Goal: Communication & Community: Share content

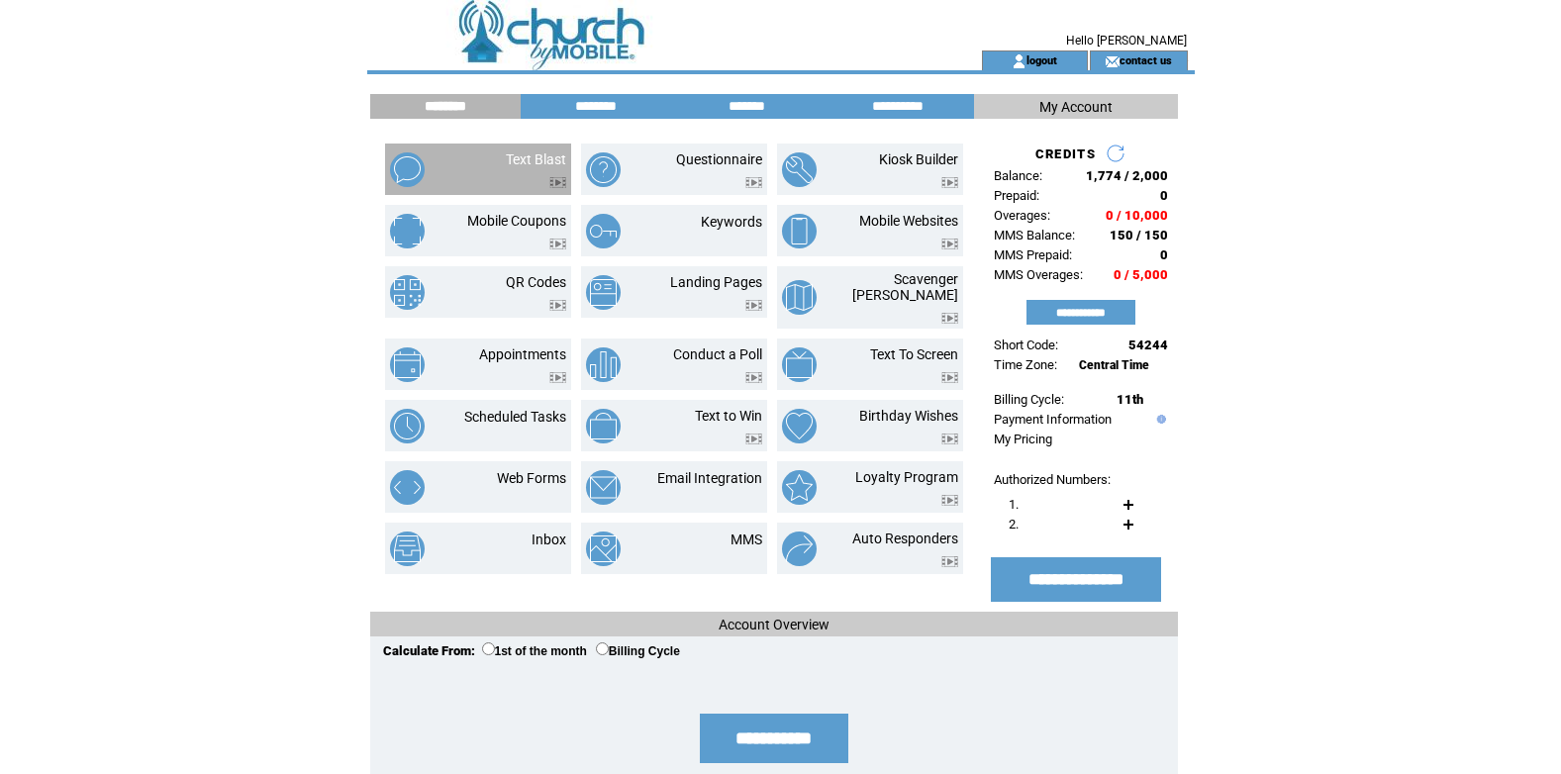
click at [499, 158] on td "Text Blast" at bounding box center [512, 169] width 107 height 37
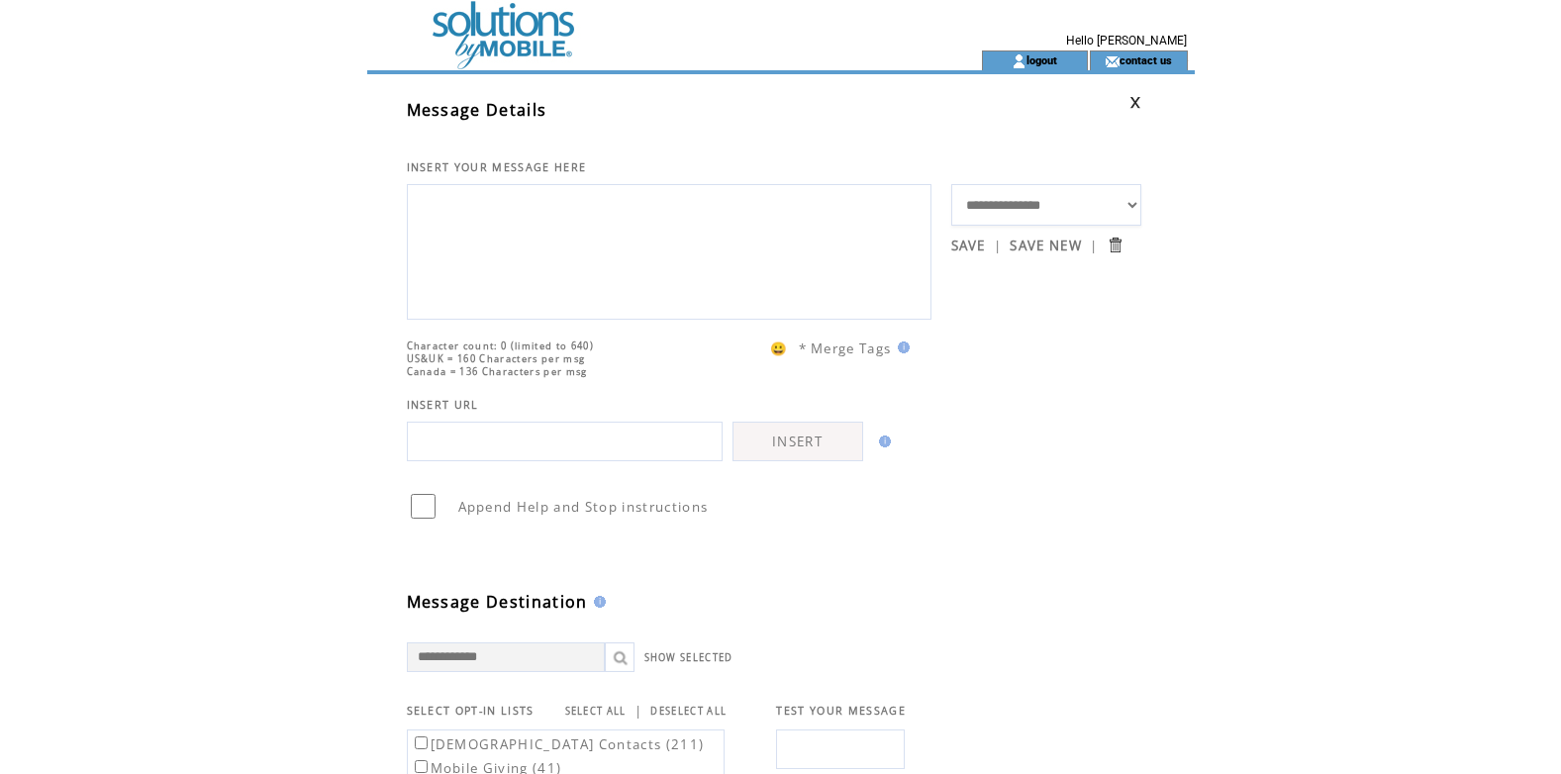
click at [505, 202] on textarea at bounding box center [669, 249] width 503 height 119
type textarea "*"
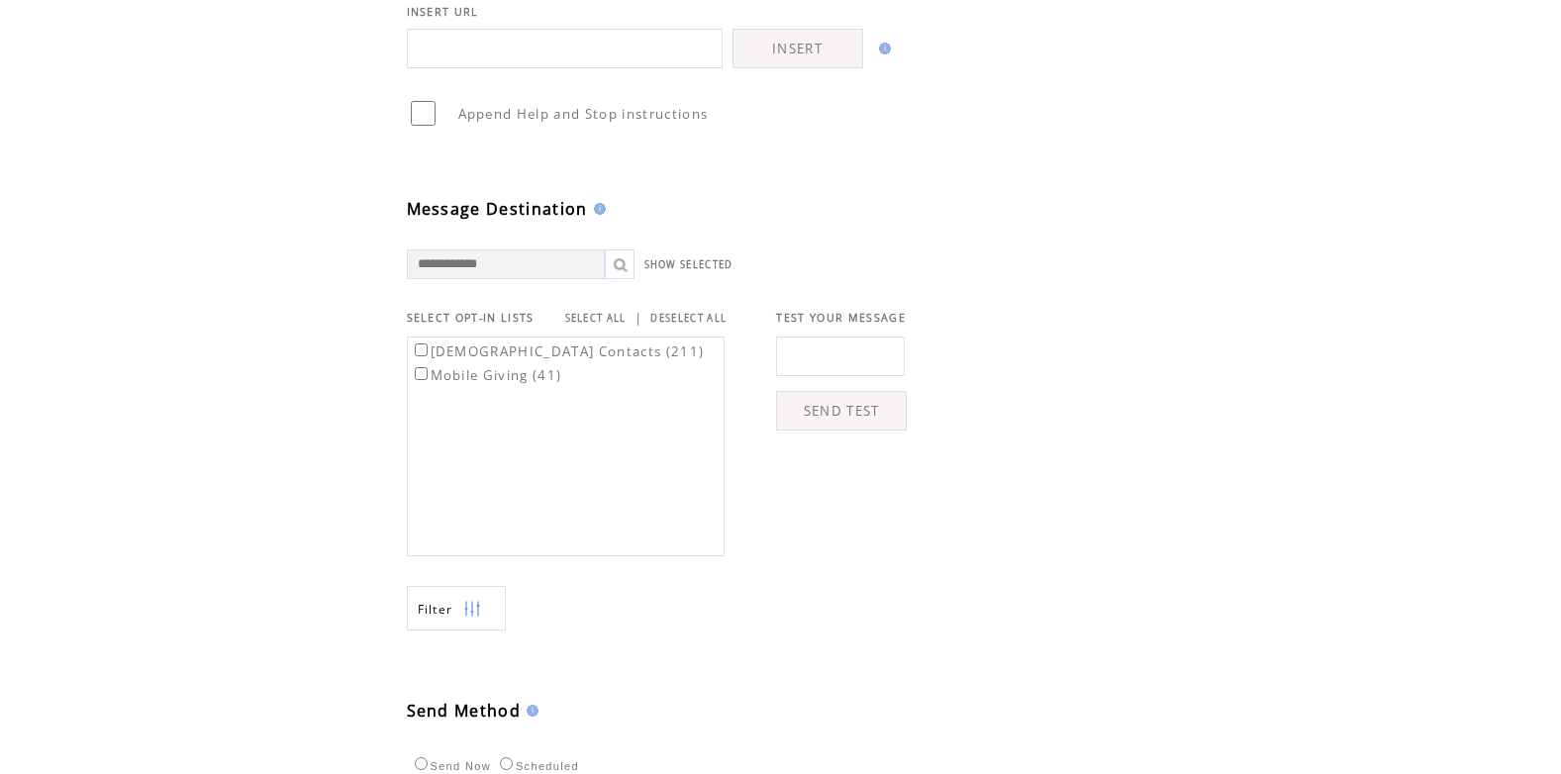
scroll to position [396, 0]
click at [415, 414] on div "[DEMOGRAPHIC_DATA] Contacts (211) Mobile Giving (41)" at bounding box center [566, 444] width 318 height 220
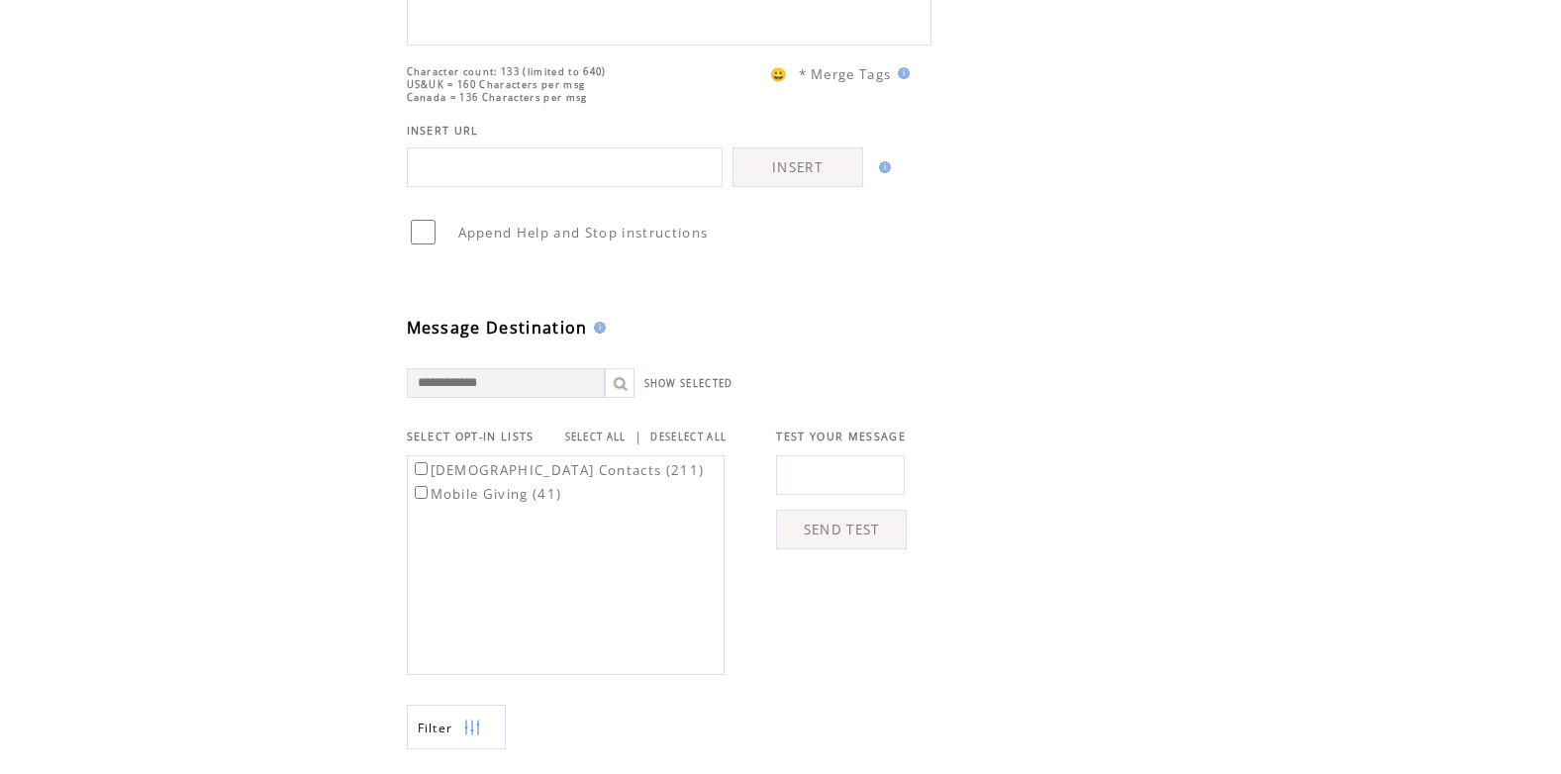
scroll to position [0, 0]
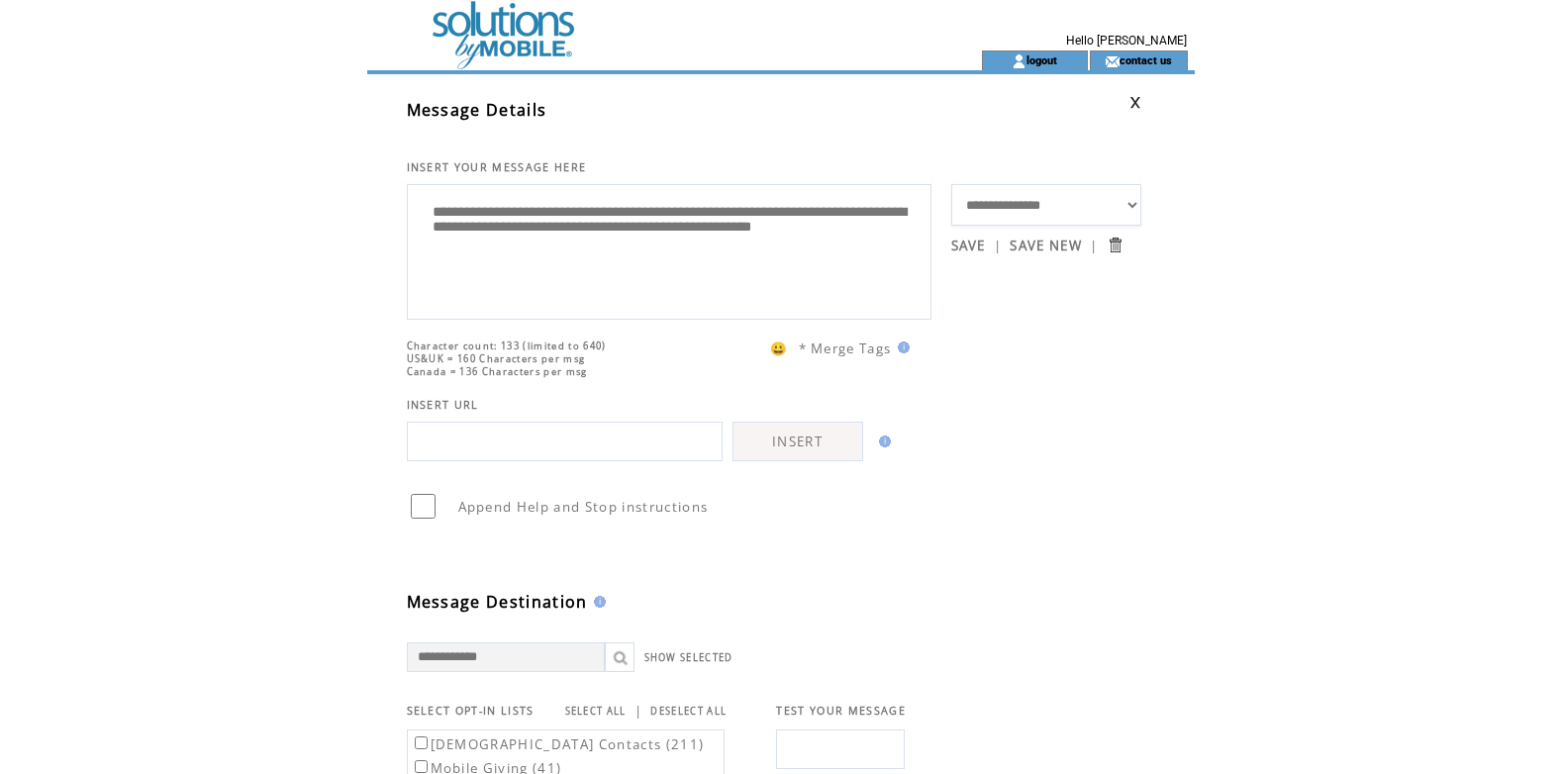
click at [819, 218] on textarea "**********" at bounding box center [669, 249] width 503 height 119
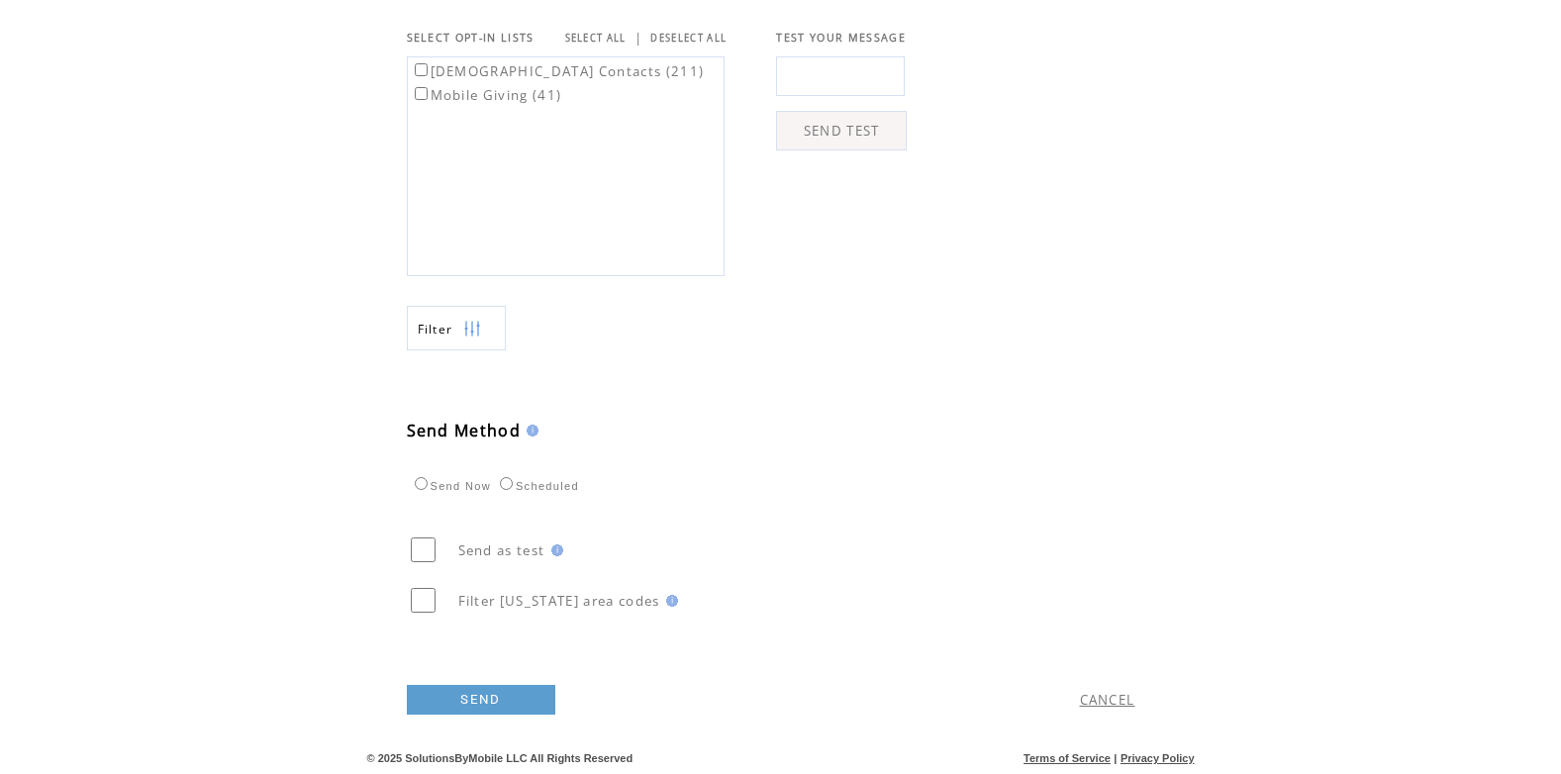
scroll to position [703, 0]
type textarea "**********"
click at [472, 702] on link "SEND" at bounding box center [481, 700] width 148 height 30
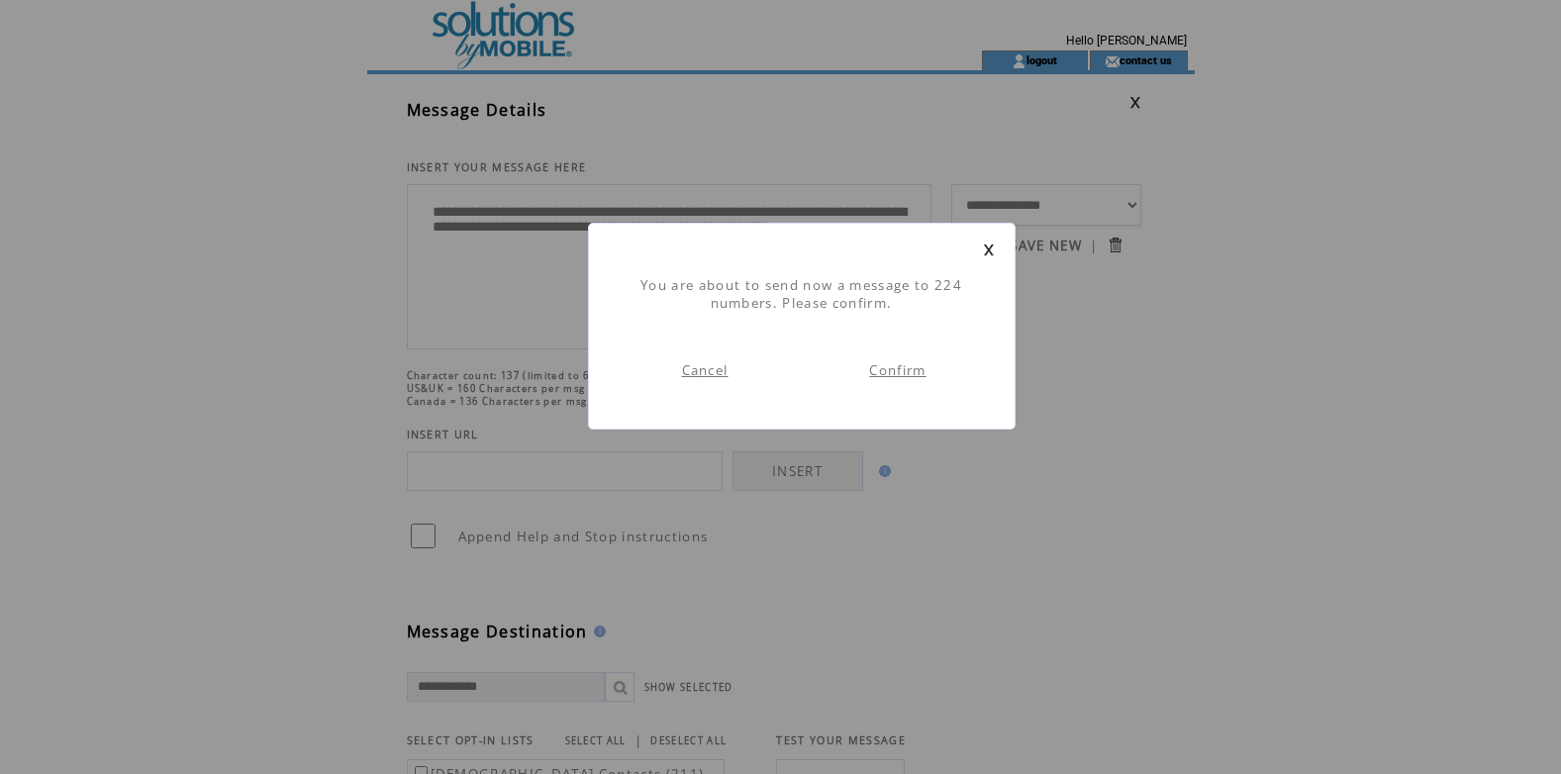
scroll to position [1, 0]
click at [887, 369] on link "Confirm" at bounding box center [897, 370] width 56 height 18
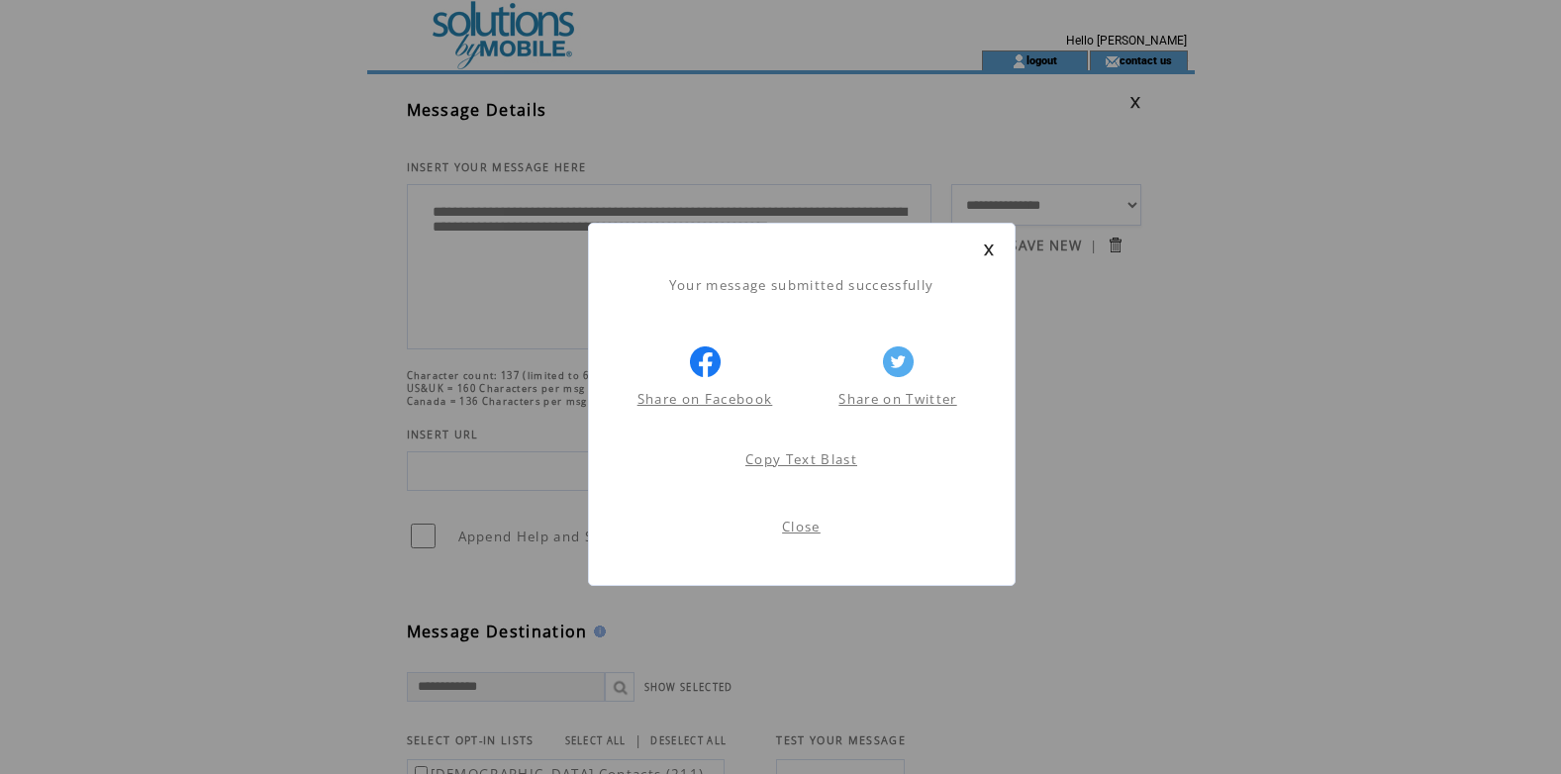
scroll to position [1, 0]
click at [800, 528] on link "Close" at bounding box center [801, 527] width 39 height 18
